Goal: Information Seeking & Learning: Learn about a topic

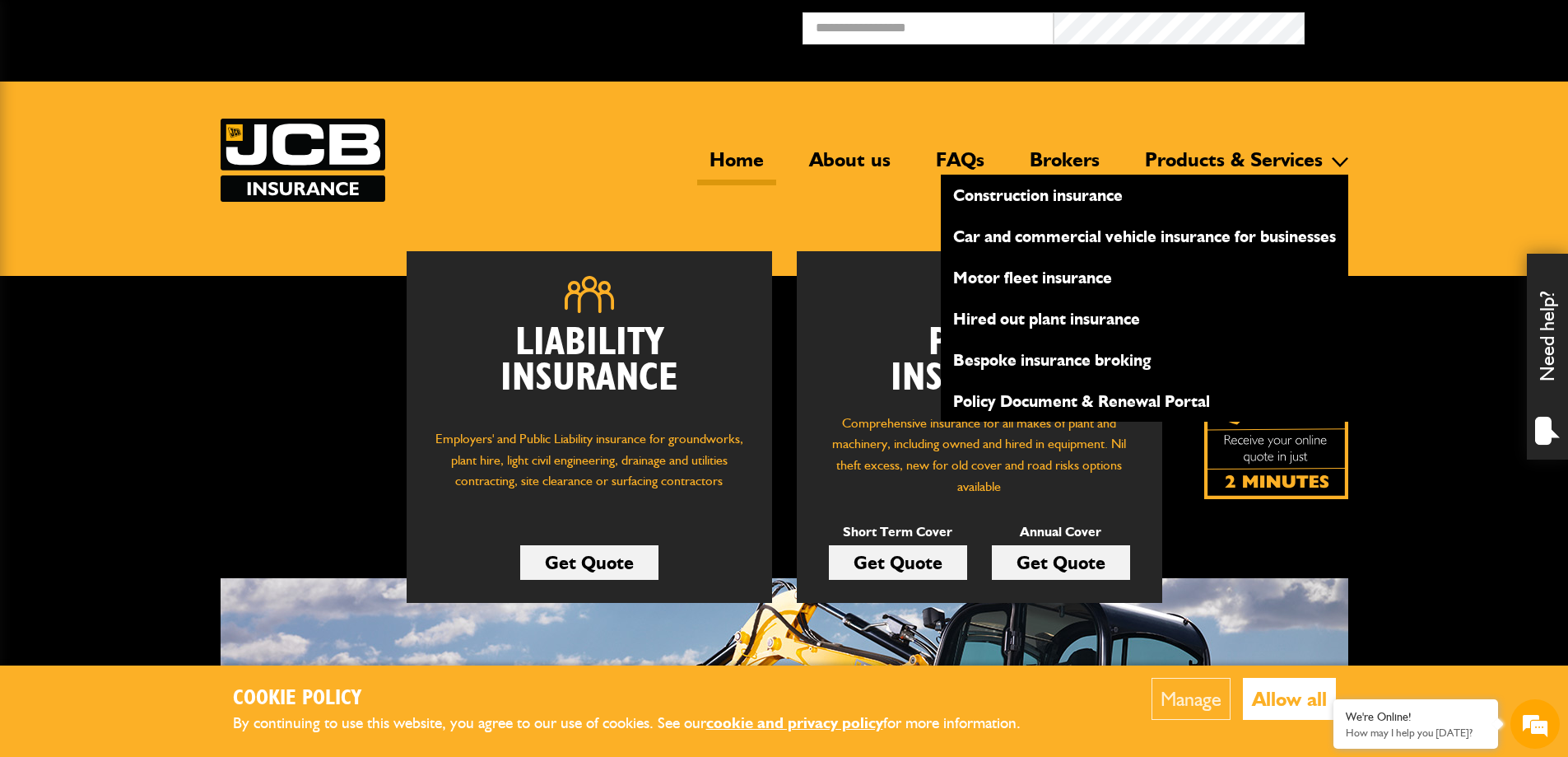
click at [1022, 193] on link "Construction insurance" at bounding box center [1145, 195] width 408 height 28
